Goal: Find specific page/section: Find specific page/section

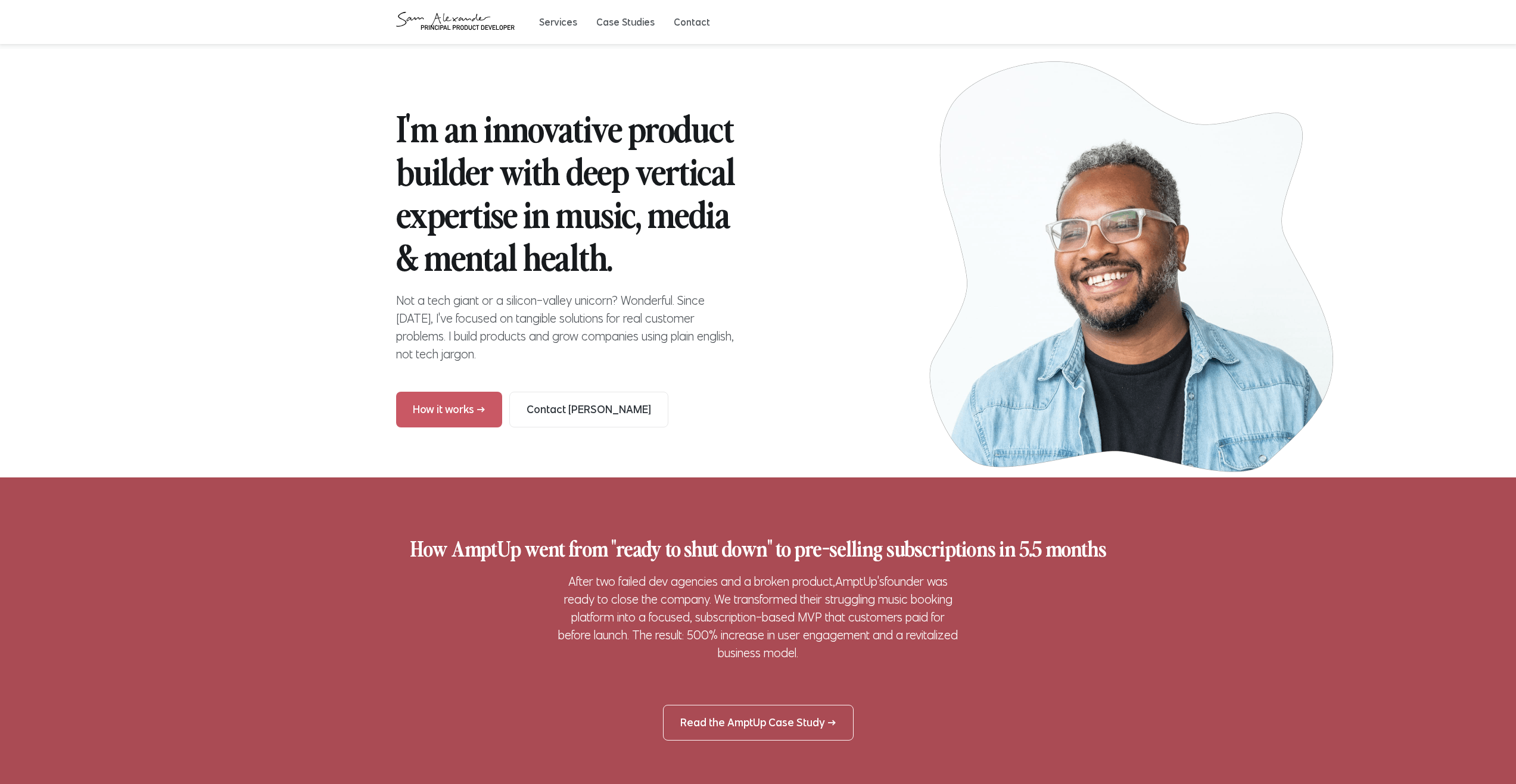
drag, startPoint x: 707, startPoint y: 393, endPoint x: 743, endPoint y: 338, distance: 65.7
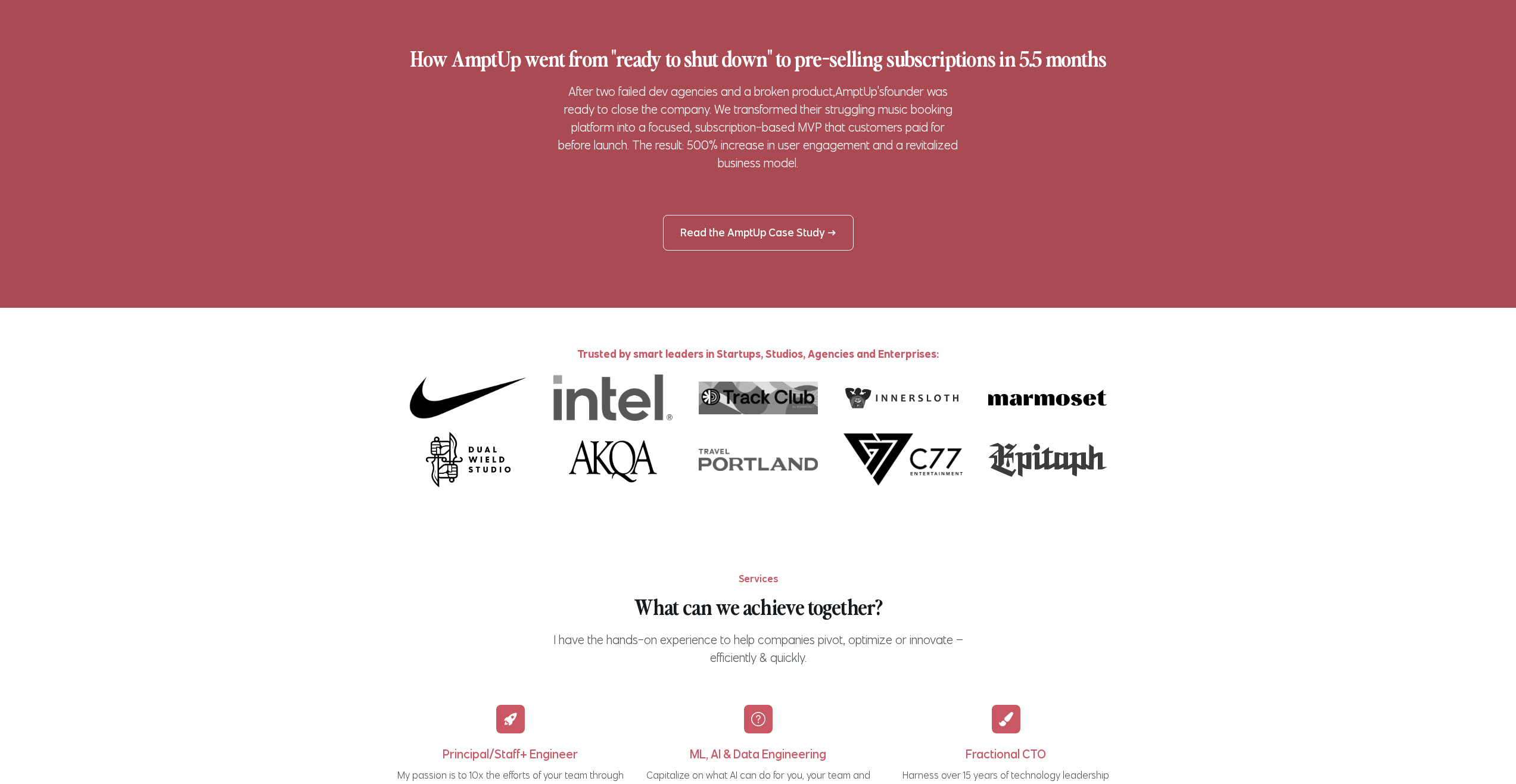
scroll to position [491, 0]
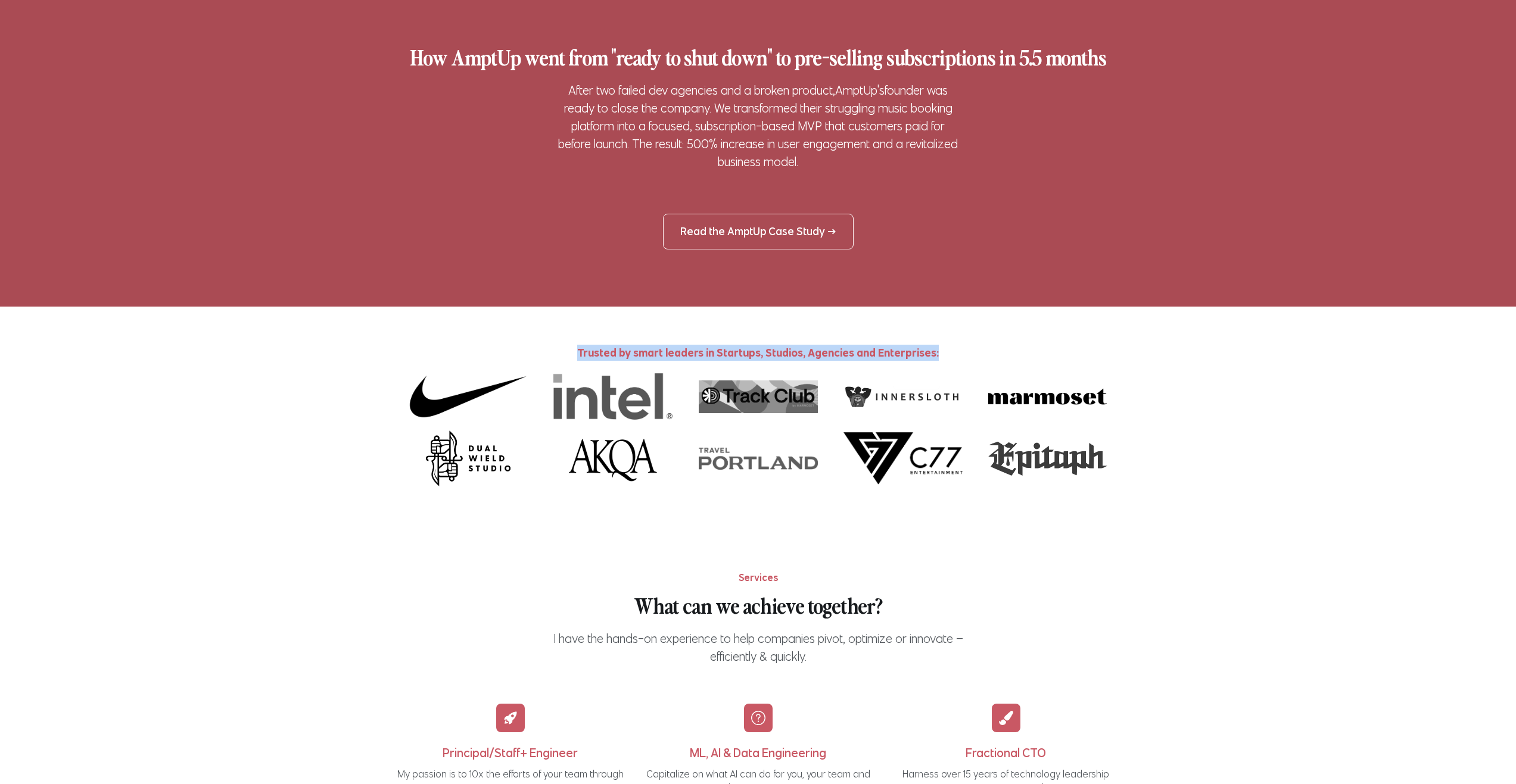
drag, startPoint x: 575, startPoint y: 349, endPoint x: 1011, endPoint y: 353, distance: 436.0
click at [1011, 353] on p "Trusted by smart leaders in Startups, Studios, Agencies and Enterprises:" at bounding box center [758, 353] width 724 height 16
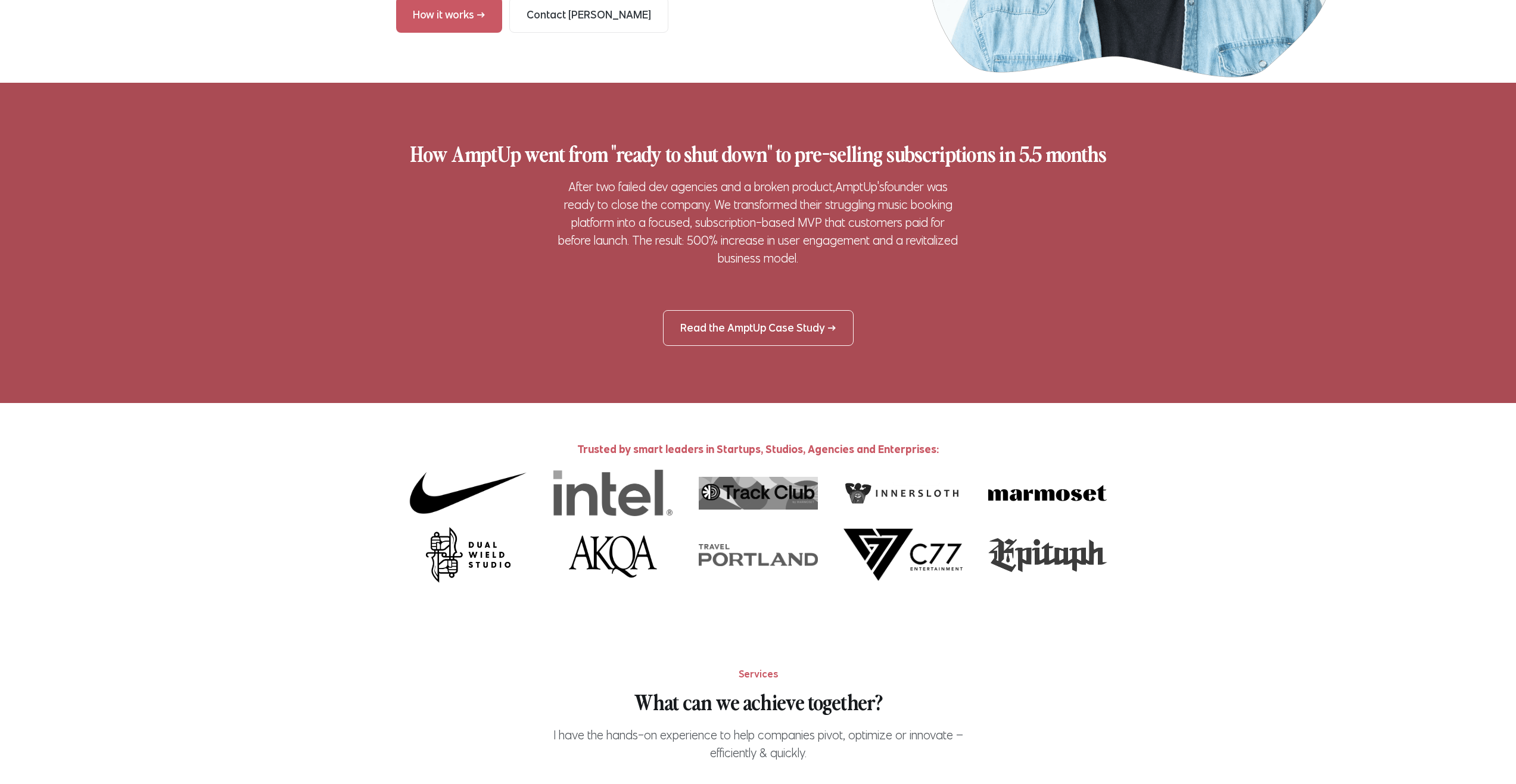
scroll to position [0, 0]
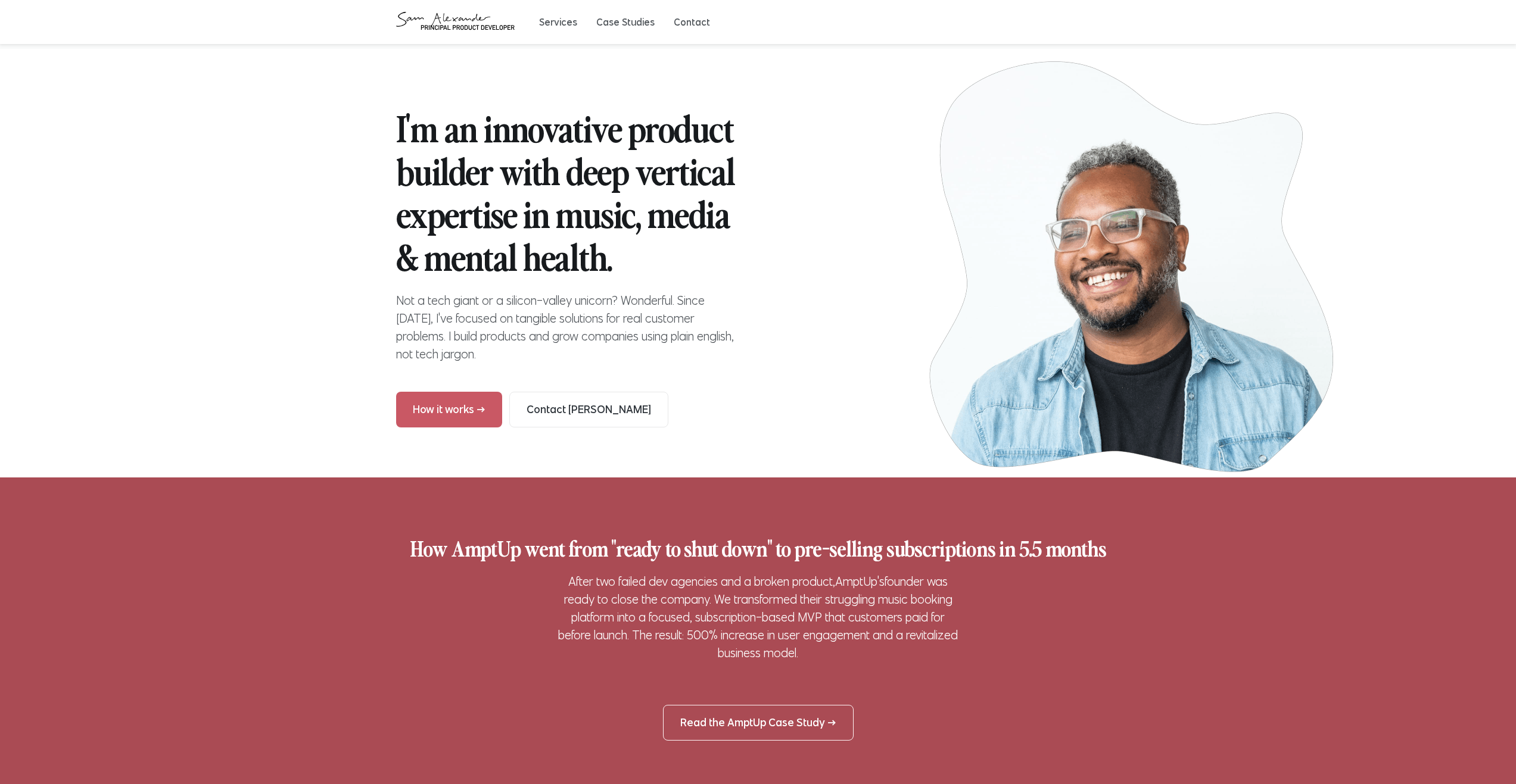
drag, startPoint x: 764, startPoint y: 533, endPoint x: 763, endPoint y: 238, distance: 295.0
click at [563, 25] on button "Services" at bounding box center [559, 22] width 38 height 12
drag, startPoint x: 635, startPoint y: 368, endPoint x: 634, endPoint y: 141, distance: 227.0
click at [611, 14] on div "Services Case Studies Contact" at bounding box center [758, 21] width 724 height 20
click at [616, 17] on button "Case Studies" at bounding box center [625, 22] width 58 height 12
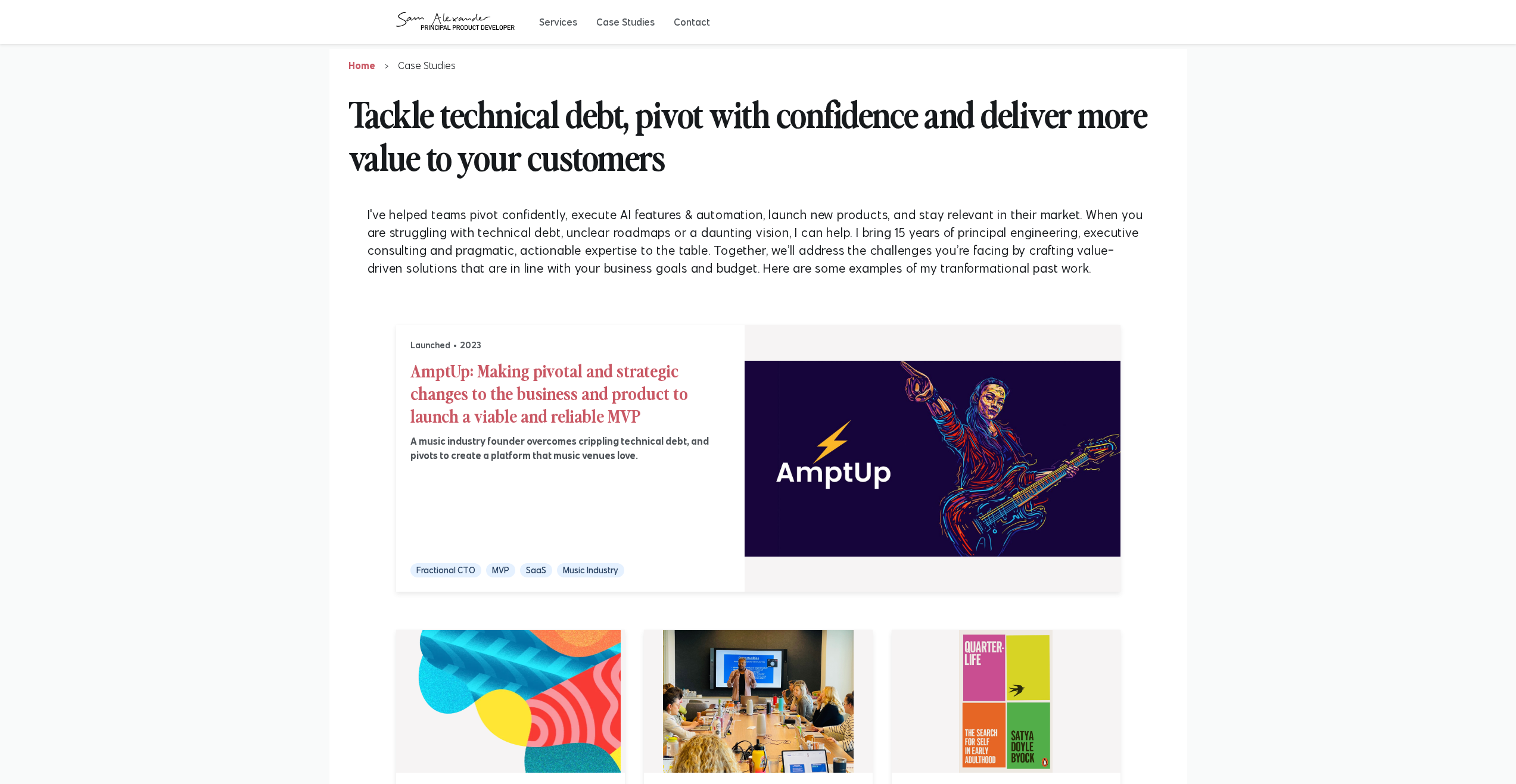
drag, startPoint x: 721, startPoint y: 339, endPoint x: 656, endPoint y: 87, distance: 260.2
click at [677, 27] on button "Contact" at bounding box center [692, 22] width 36 height 12
